Goal: Task Accomplishment & Management: Manage account settings

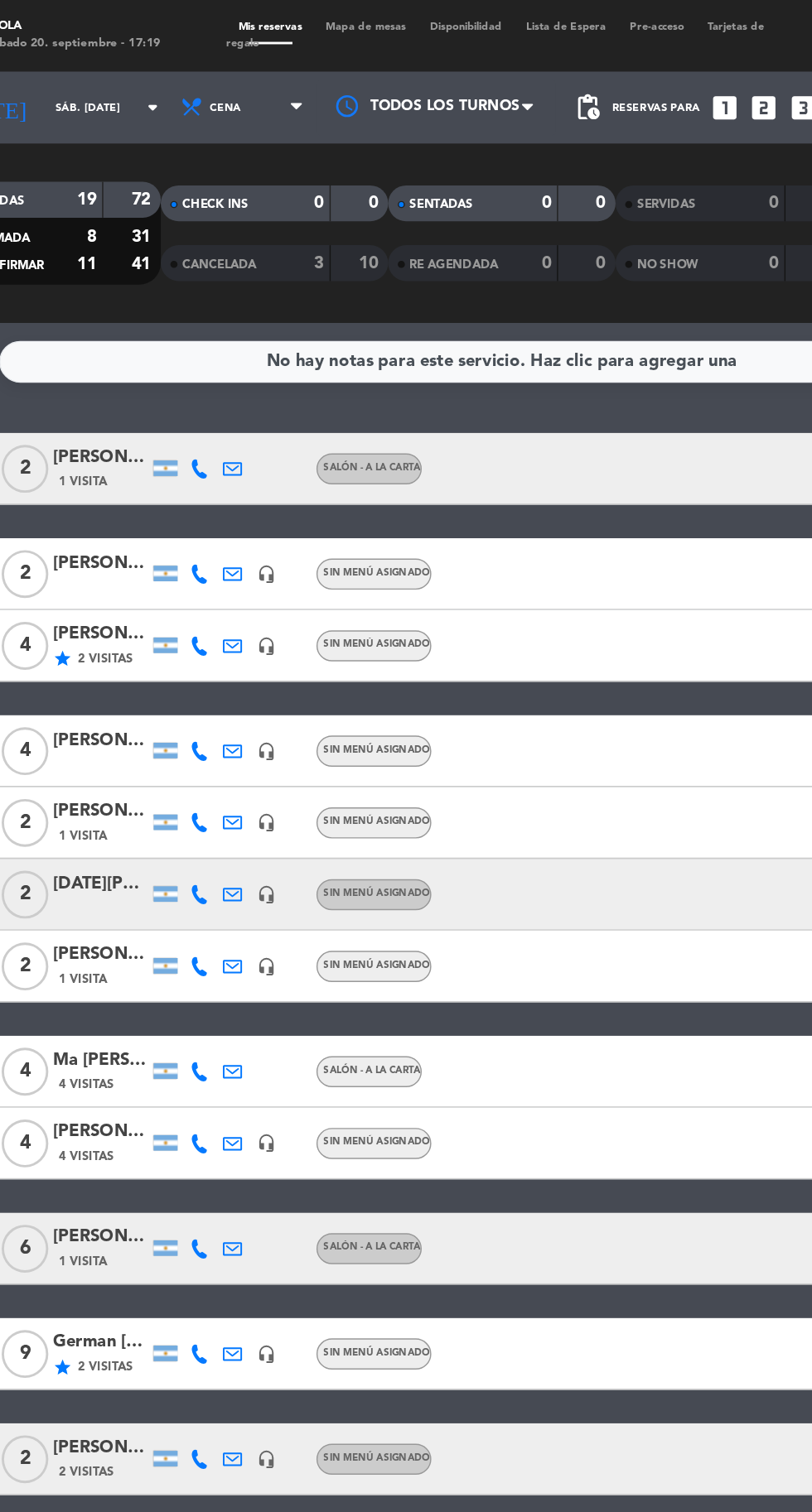
click at [332, 17] on span "Mapa de mesas" at bounding box center [311, 18] width 72 height 7
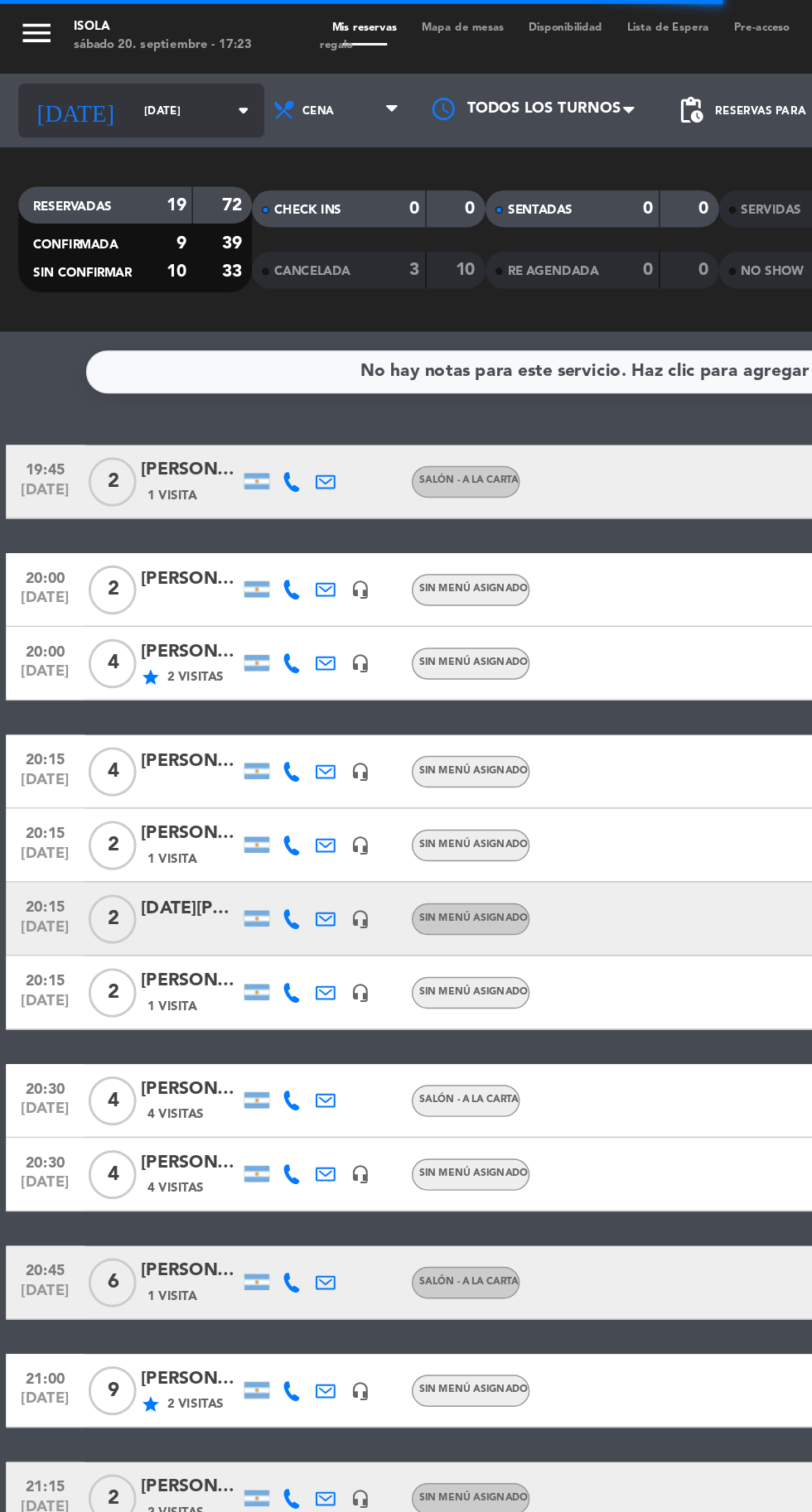
click at [91, 75] on input "[DATE]" at bounding box center [140, 75] width 104 height 26
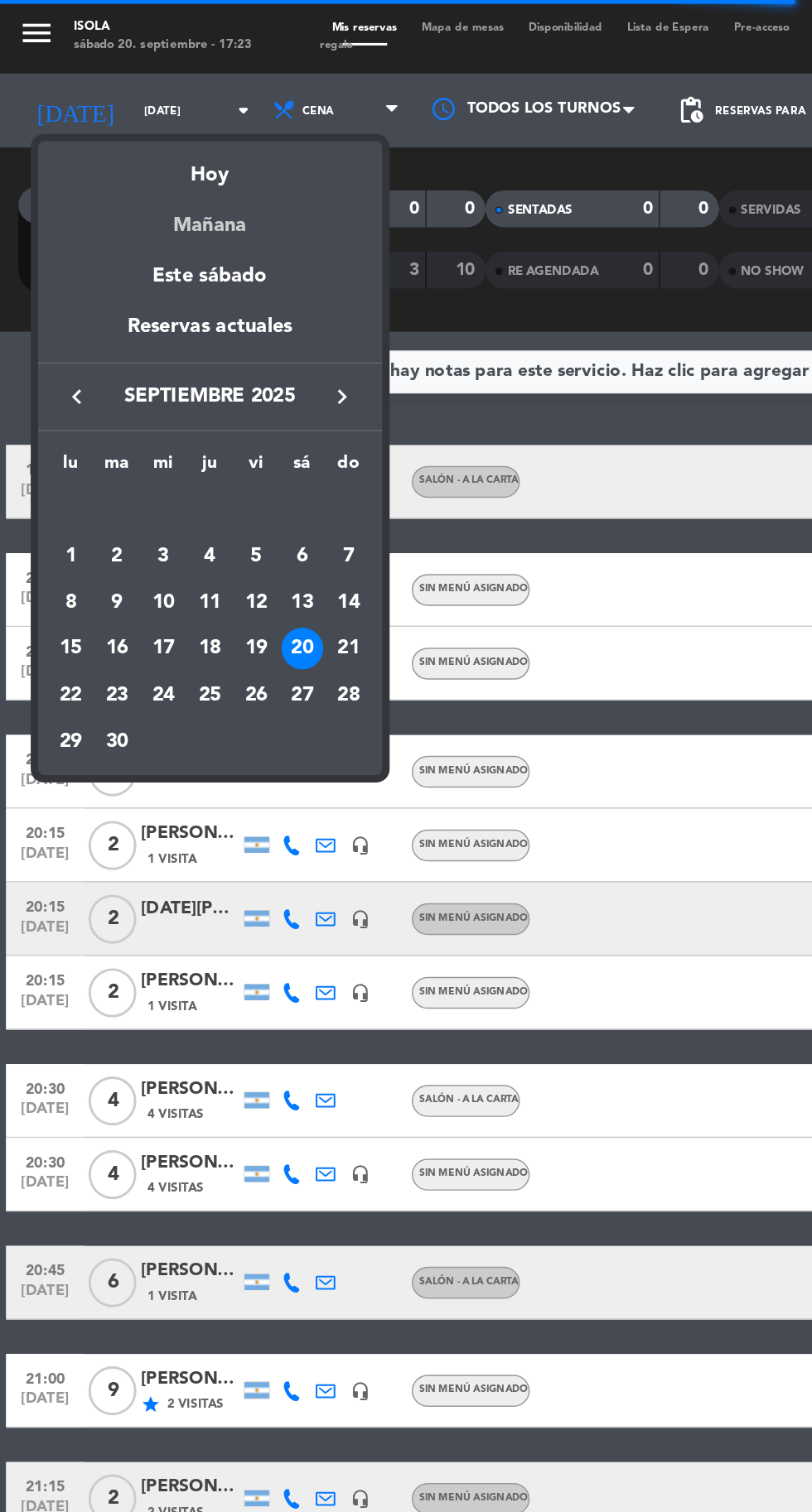
click at [158, 155] on div "Mañana" at bounding box center [141, 146] width 232 height 34
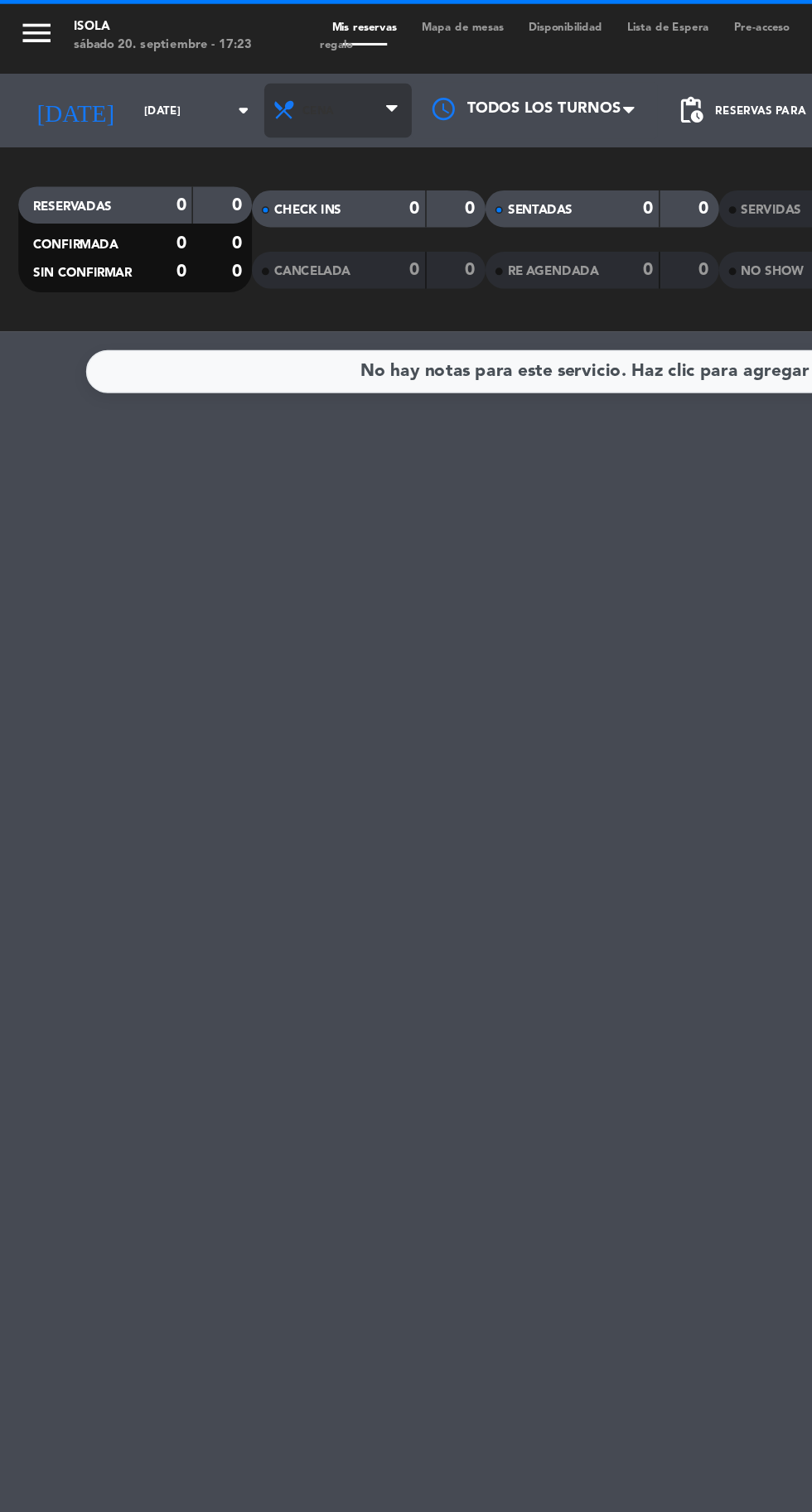
click at [225, 88] on span "Cena" at bounding box center [228, 75] width 100 height 37
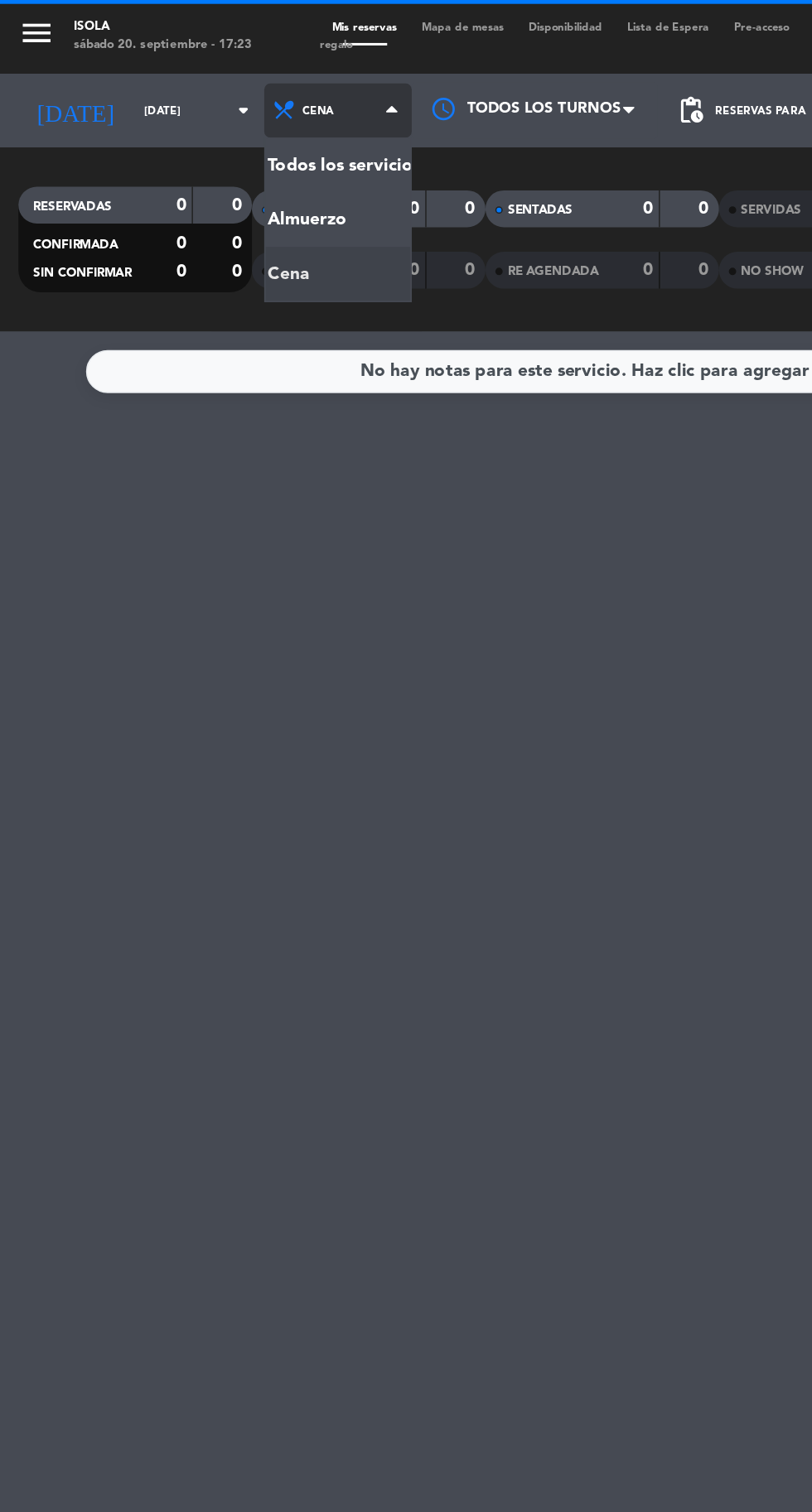
click at [212, 145] on div "menu [PERSON_NAME][DATE] 20. septiembre - 17:23 Mis reservas Mapa de mesas Disp…" at bounding box center [406, 111] width 812 height 224
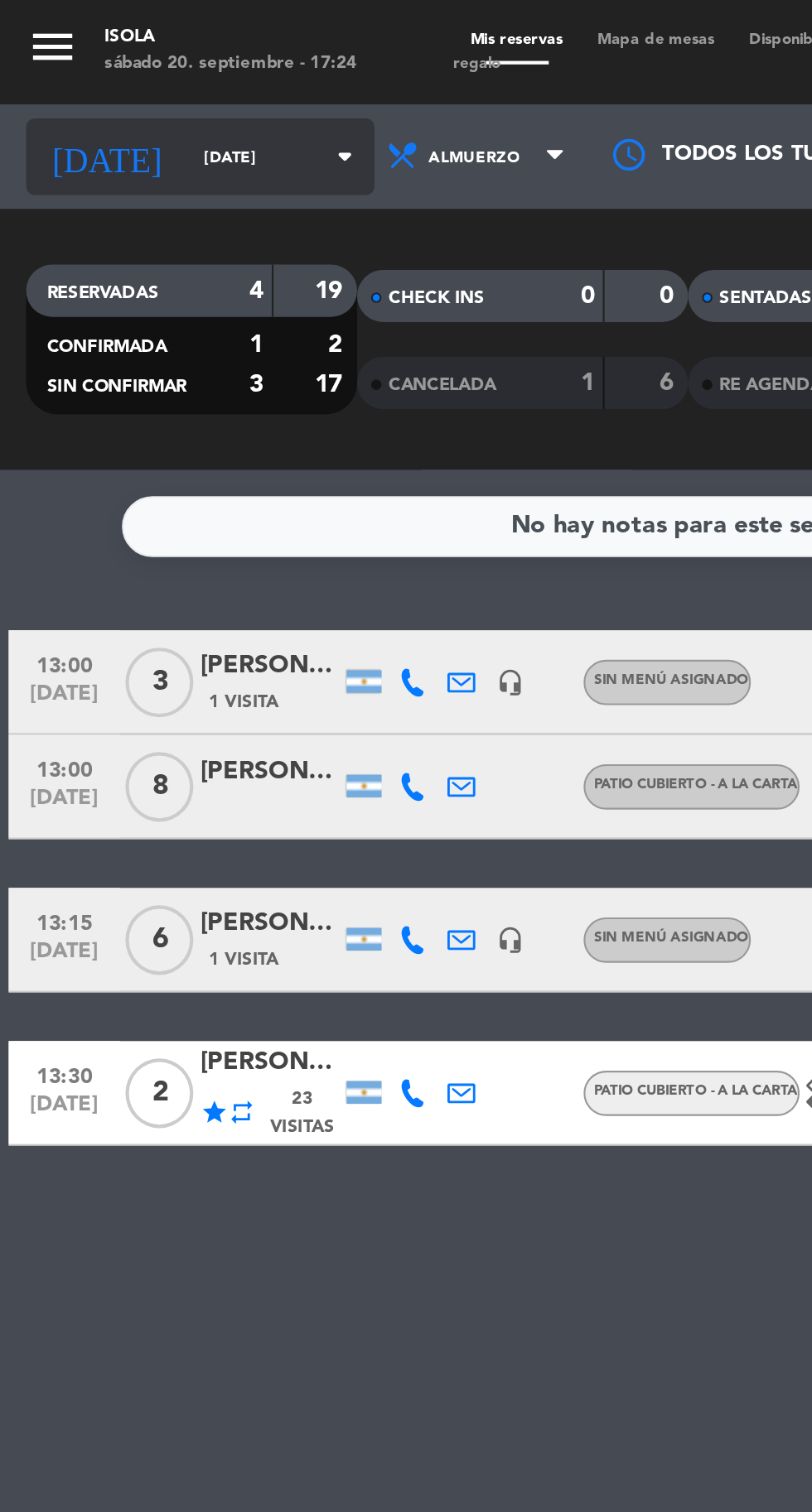
click at [91, 79] on input "[DATE]" at bounding box center [140, 75] width 104 height 26
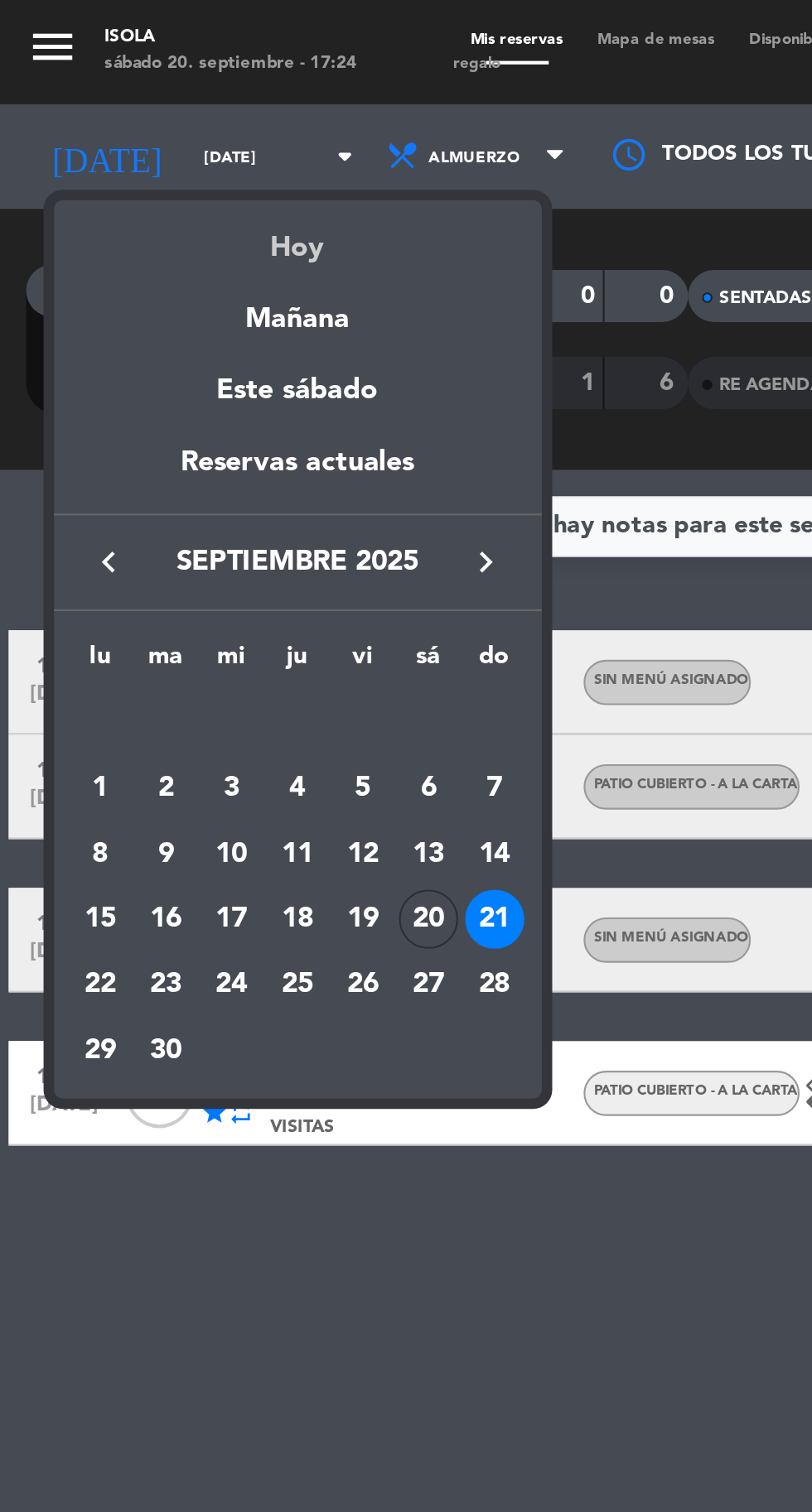
click at [150, 111] on div "Hoy" at bounding box center [141, 112] width 232 height 34
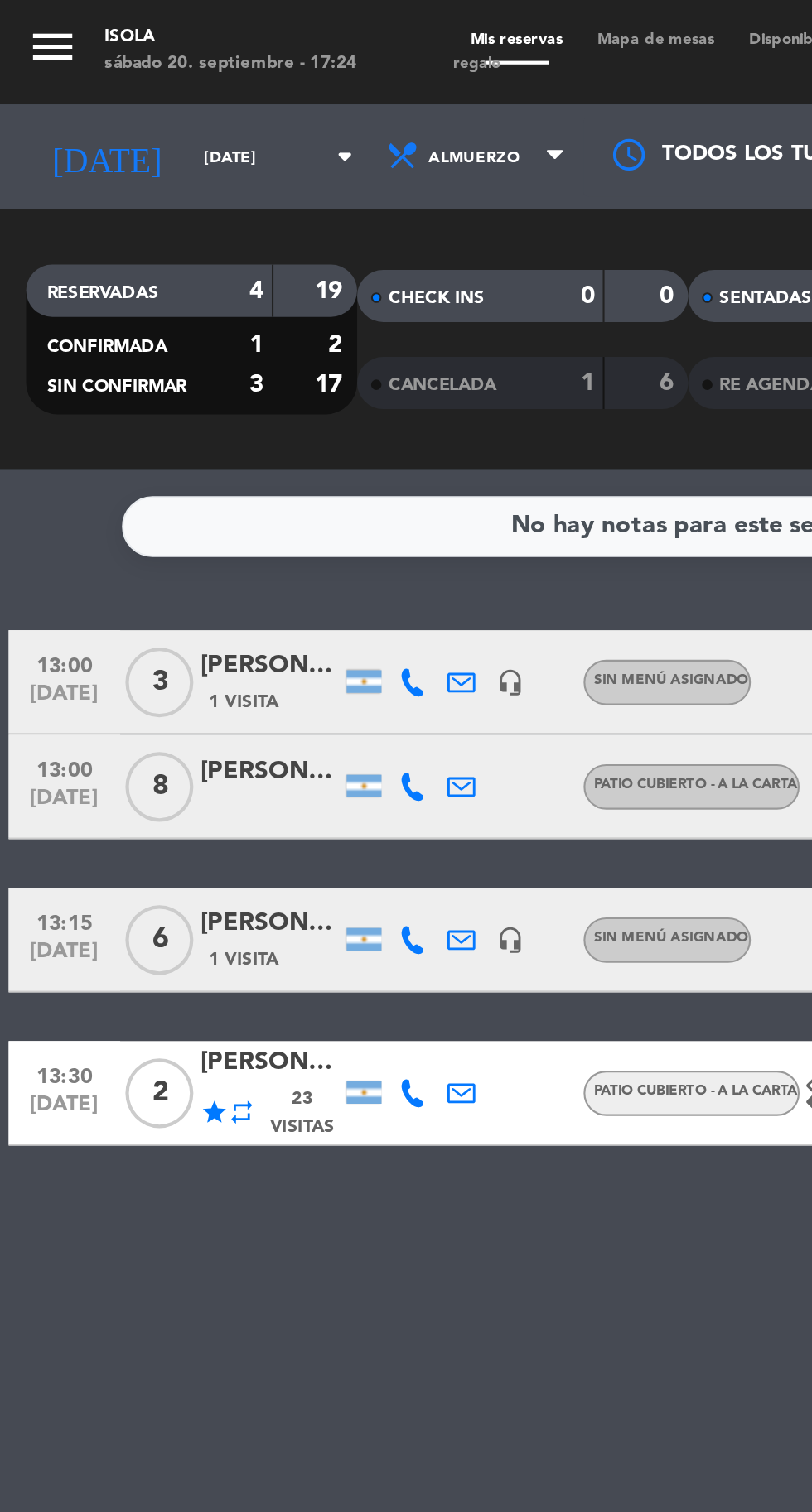
type input "[DATE]"
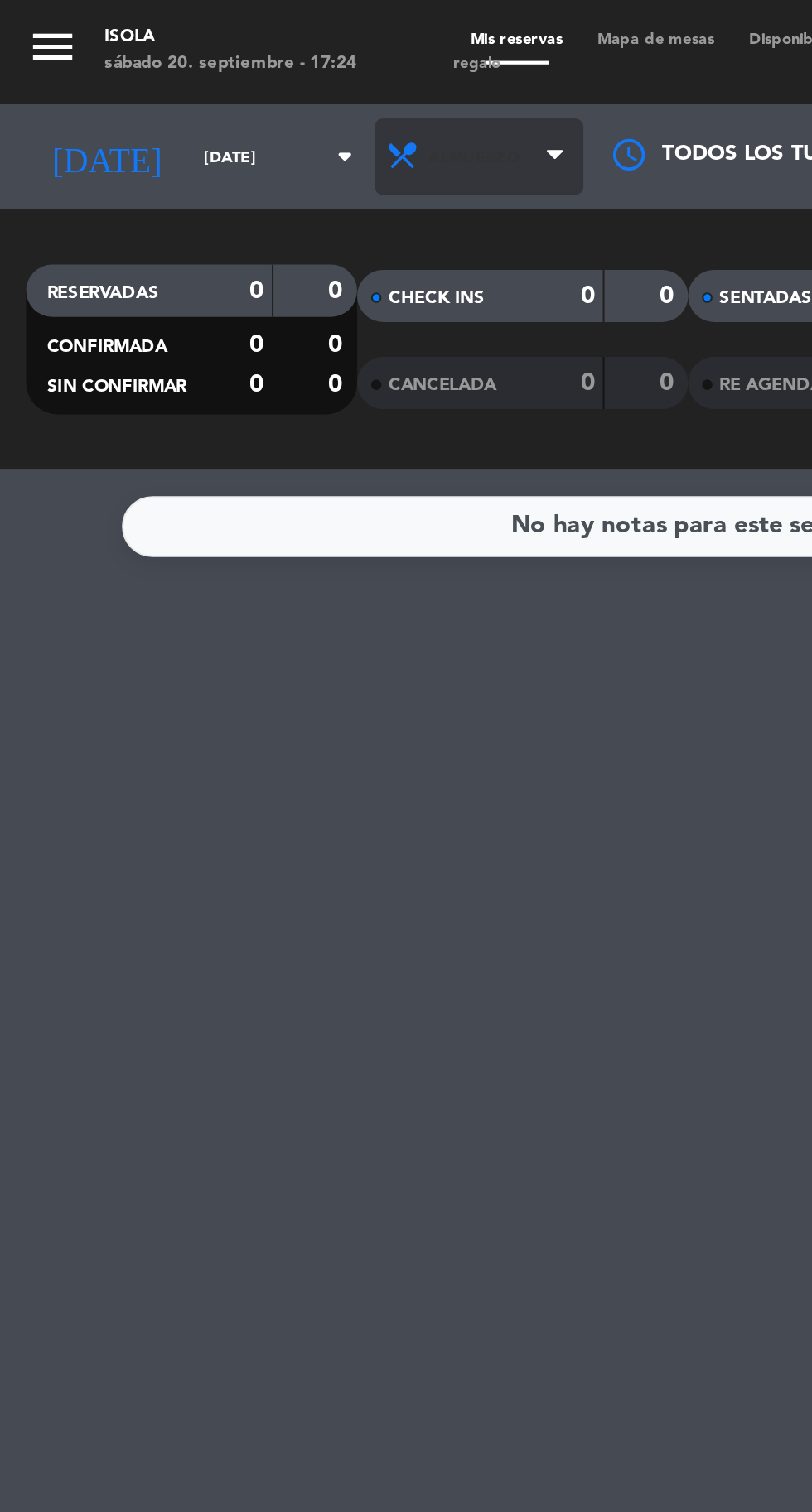
click at [225, 70] on span "Almuerzo" at bounding box center [228, 75] width 100 height 37
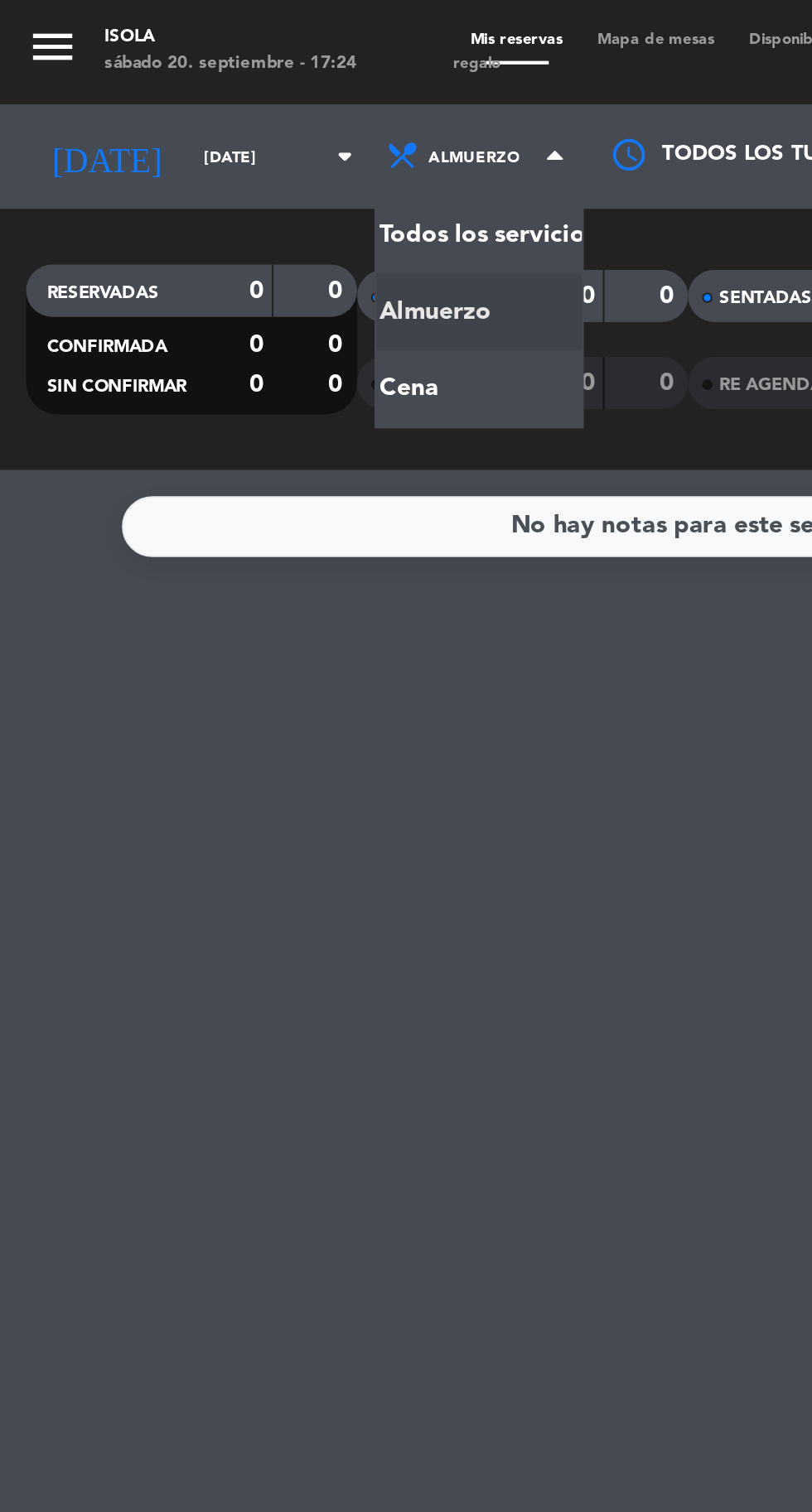
click at [279, 474] on div "No hay notas para este servicio. Haz clic para agregar una" at bounding box center [406, 867] width 812 height 1288
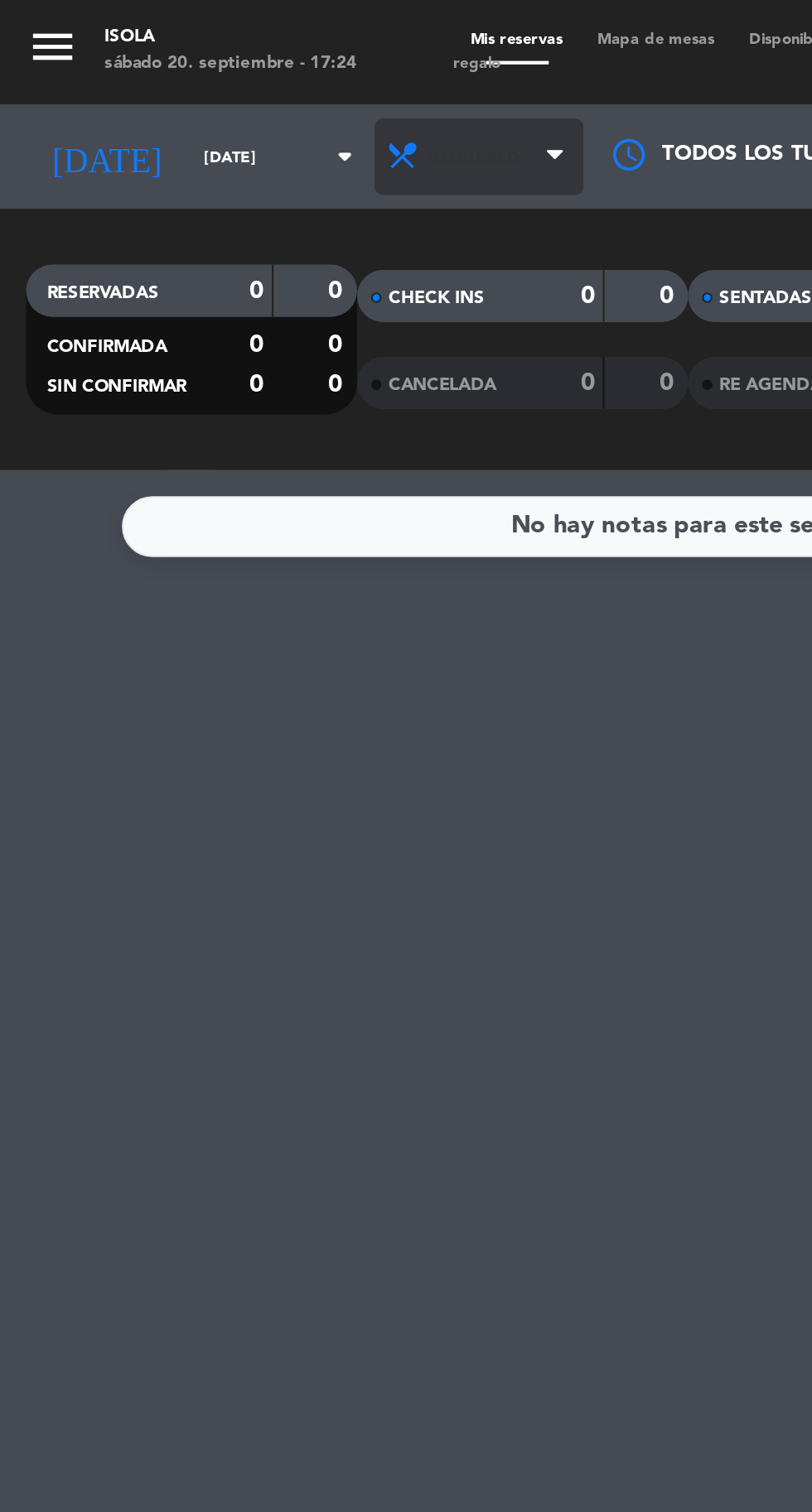
click at [226, 74] on span "Almuerzo" at bounding box center [228, 75] width 100 height 37
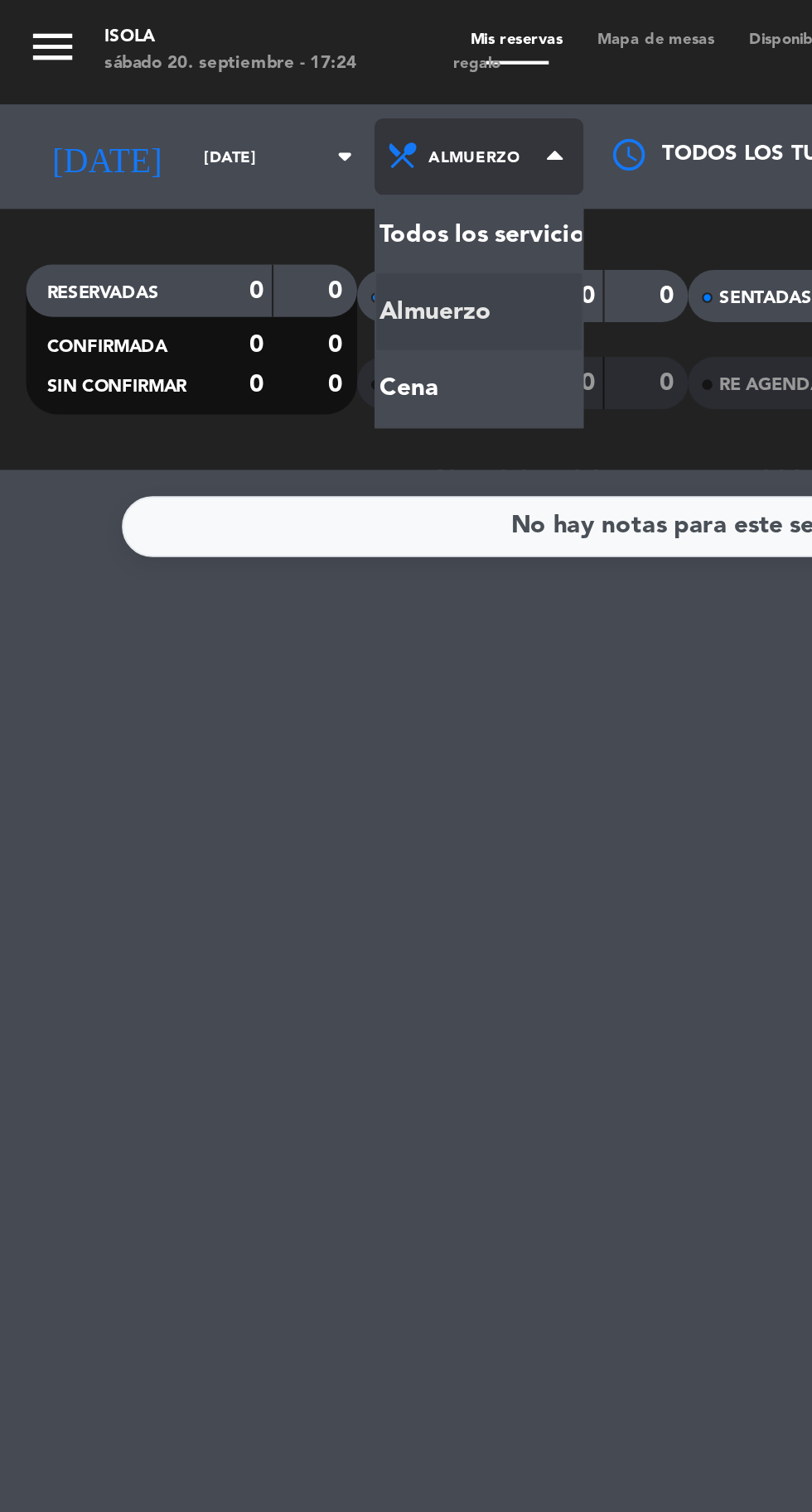
click at [190, 187] on div "menu [PERSON_NAME][DATE] 20. septiembre - 17:24 Mis reservas Mapa de mesas Disp…" at bounding box center [406, 111] width 812 height 224
